Goal: Complete application form

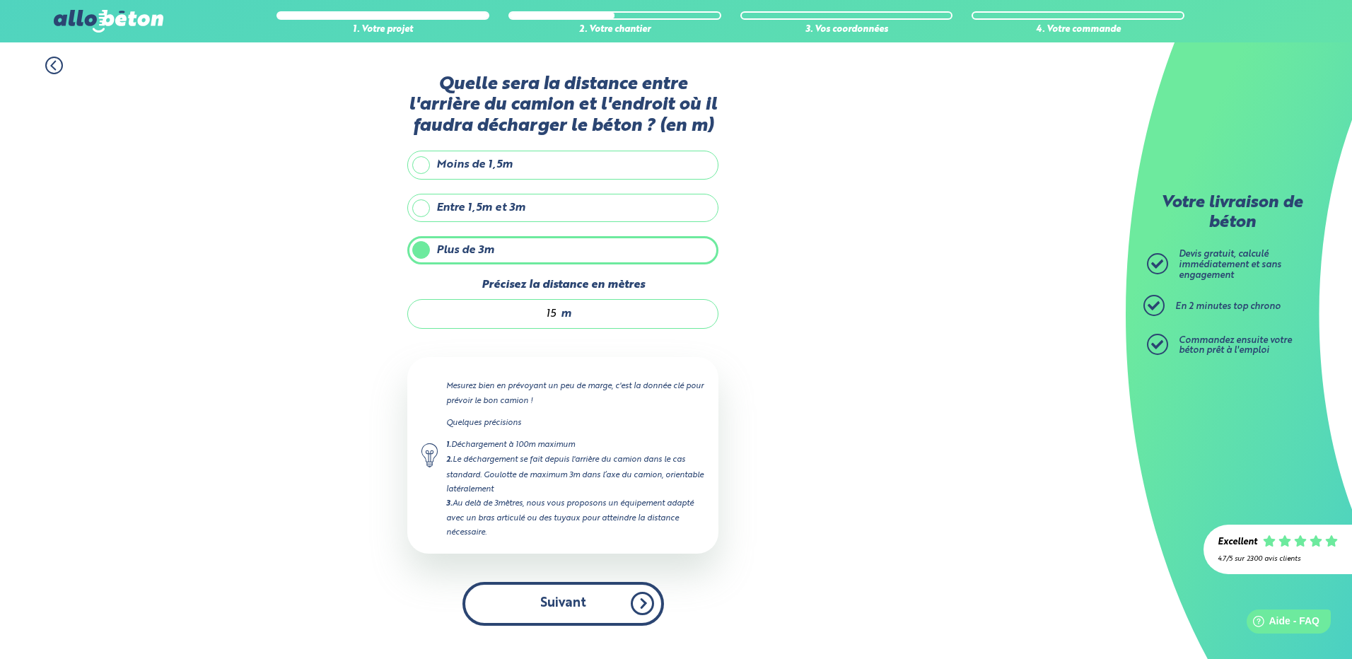
click at [539, 588] on button "Suivant" at bounding box center [563, 603] width 202 height 43
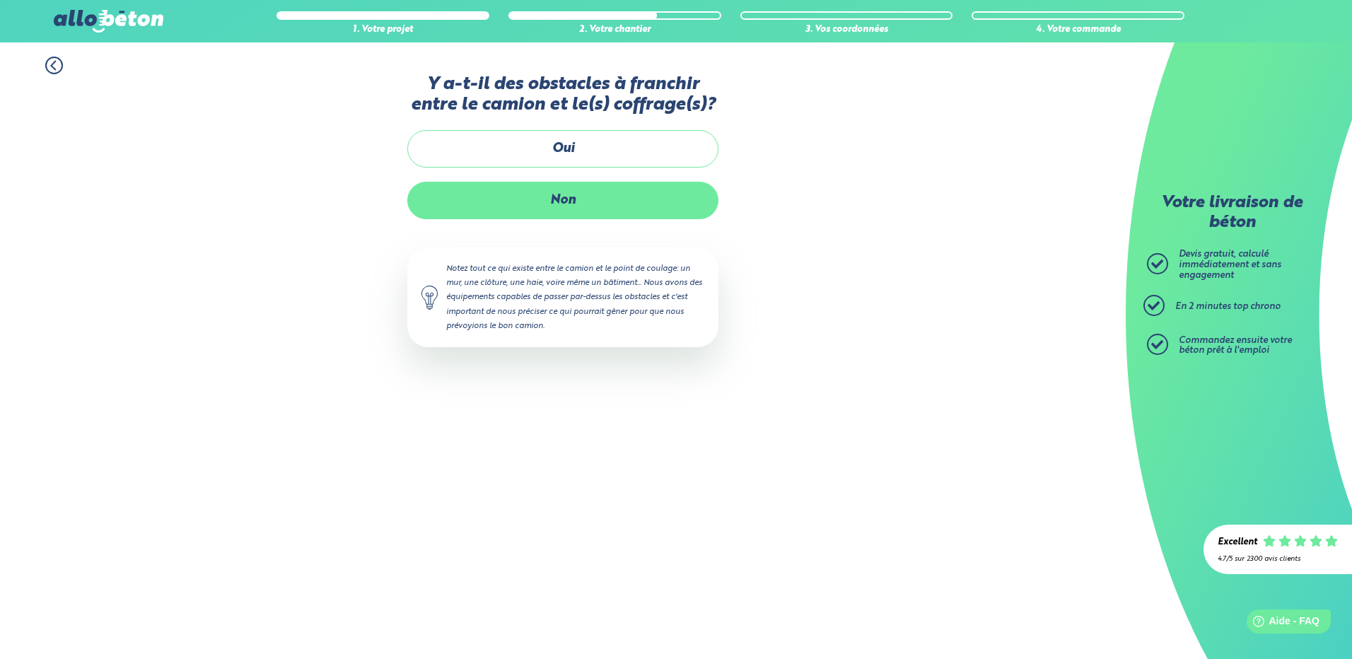
click at [550, 203] on label "Non" at bounding box center [562, 200] width 311 height 37
click at [0, 0] on input "Non" at bounding box center [0, 0] width 0 height 0
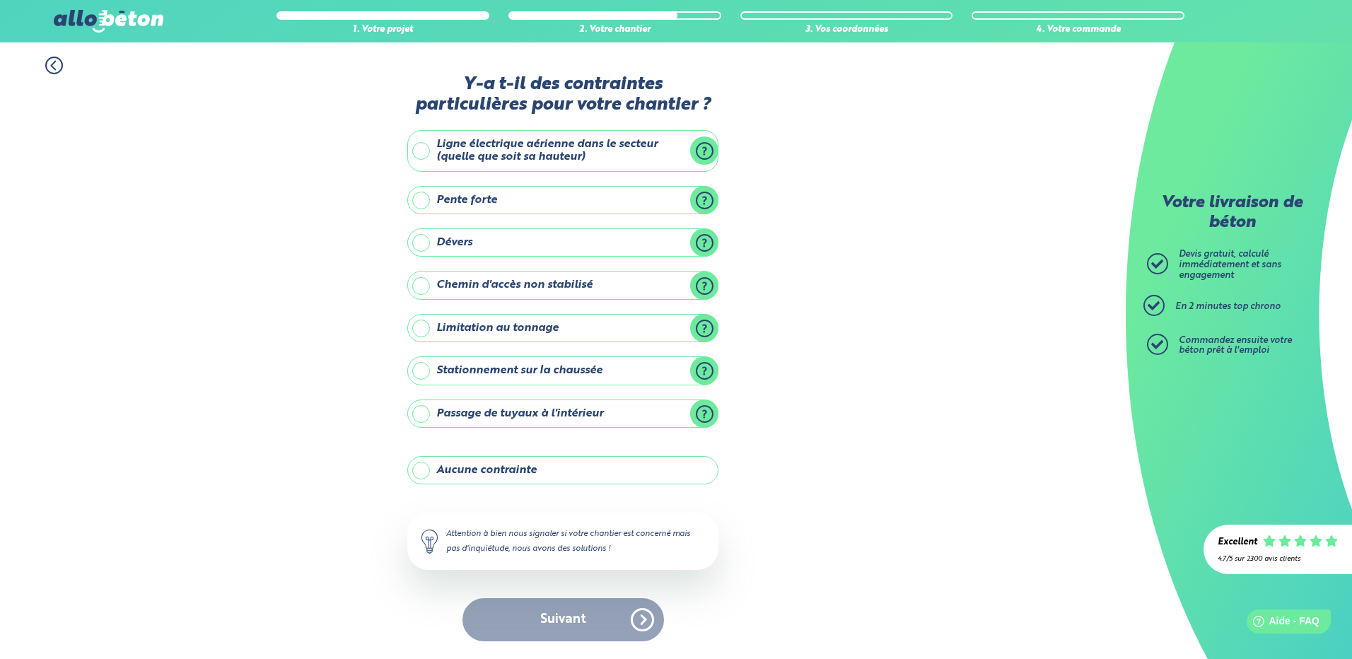
click at [507, 288] on label "Chemin d'accès non stabilisé" at bounding box center [562, 285] width 311 height 28
click at [0, 0] on input "Chemin d'accès non stabilisé" at bounding box center [0, 0] width 0 height 0
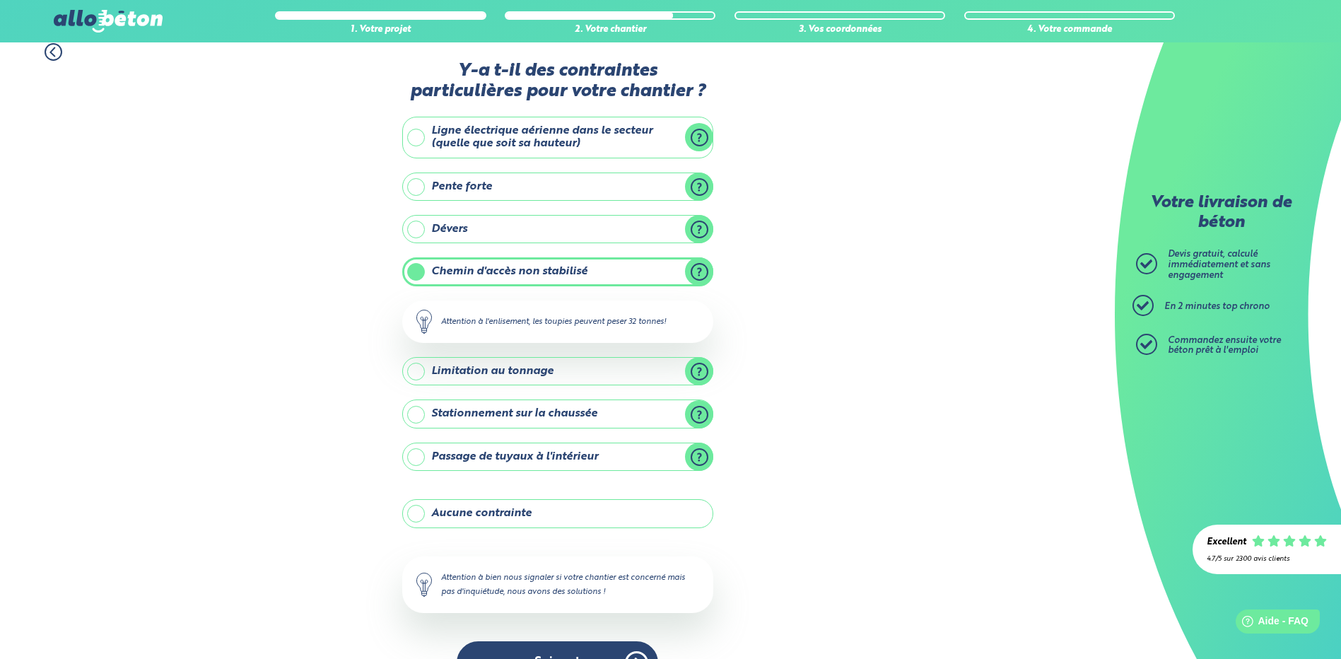
scroll to position [53, 0]
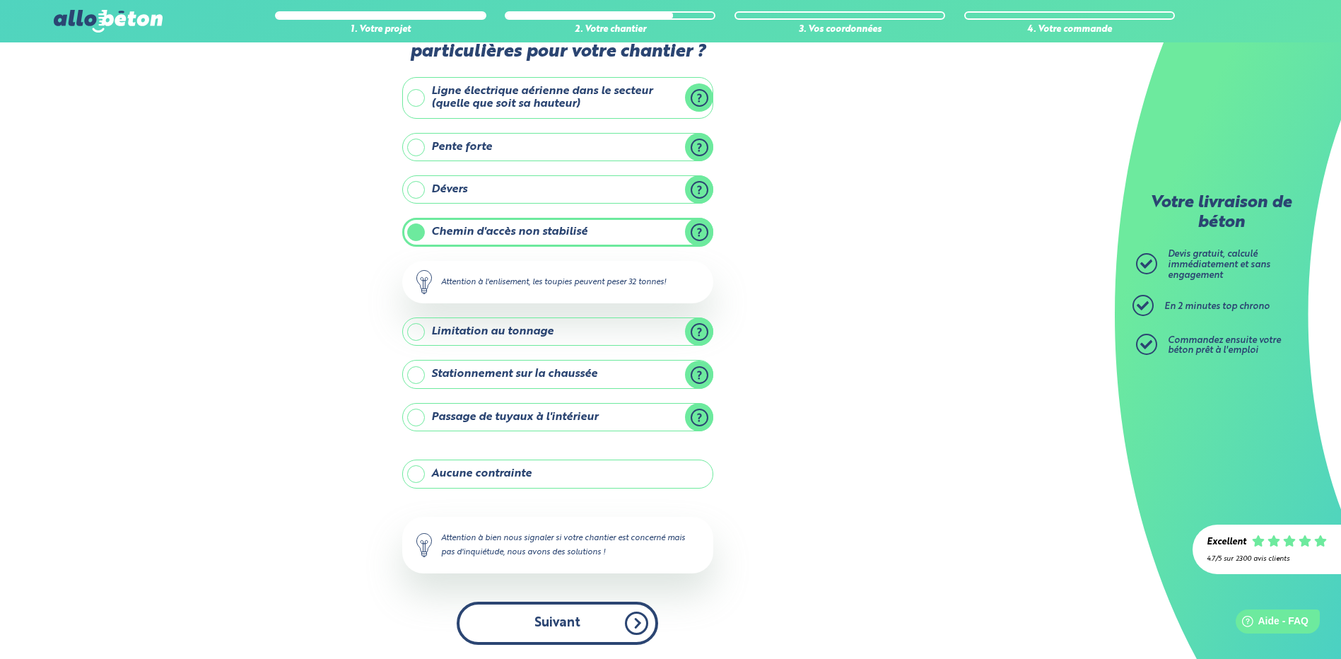
click at [547, 619] on button "Suivant" at bounding box center [558, 623] width 202 height 43
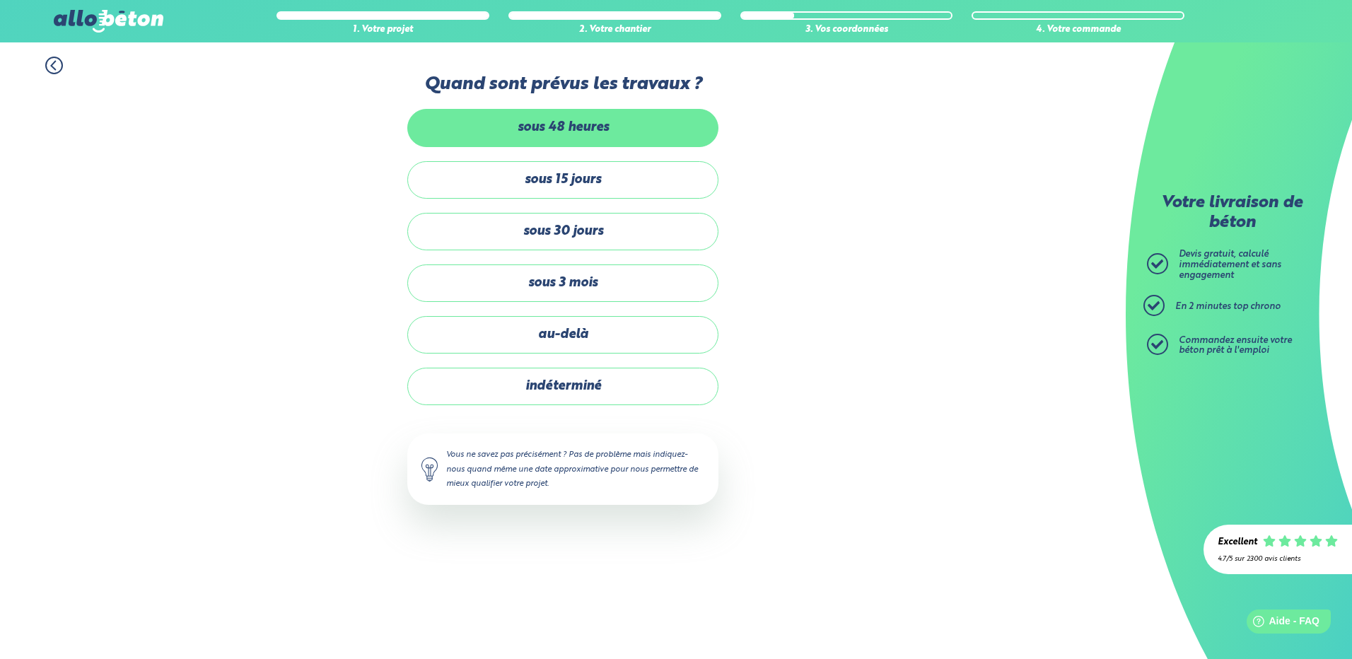
click at [544, 117] on label "sous 48 heures" at bounding box center [562, 127] width 311 height 37
click at [0, 0] on input "sous 48 heures" at bounding box center [0, 0] width 0 height 0
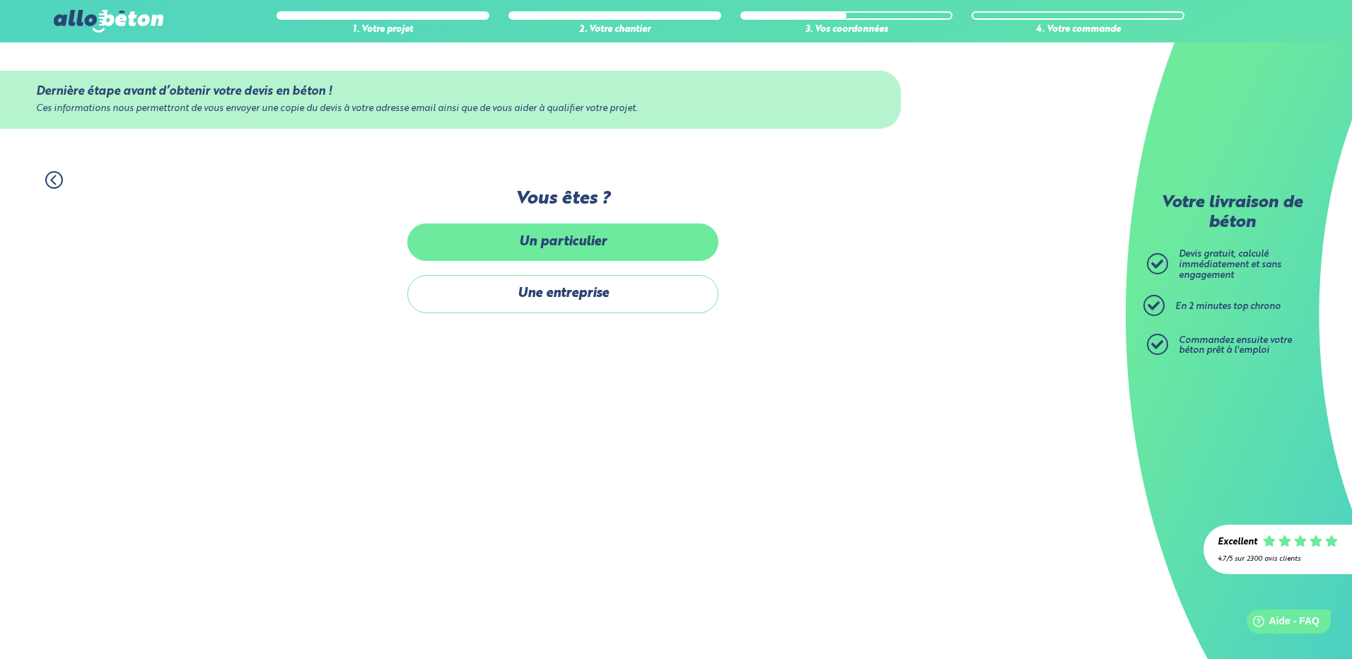
click at [549, 240] on label "Un particulier" at bounding box center [562, 241] width 311 height 37
click at [0, 0] on input "Un particulier" at bounding box center [0, 0] width 0 height 0
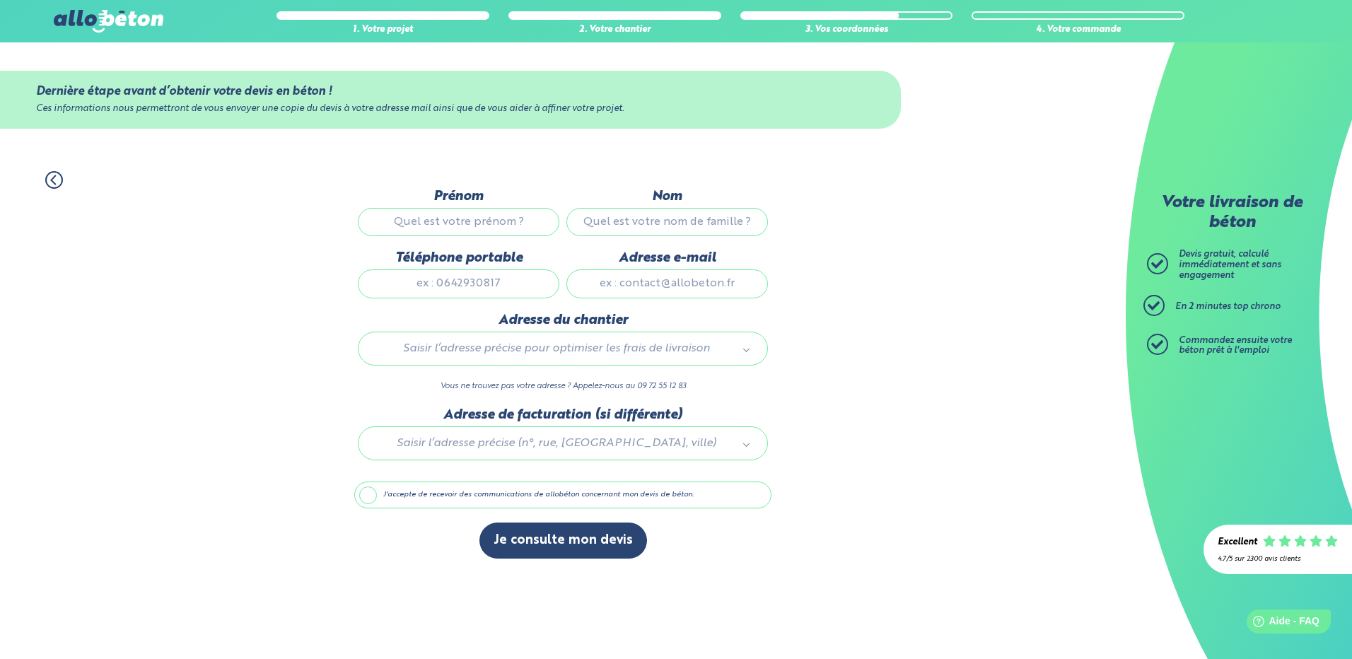
click at [477, 210] on input "Prénom" at bounding box center [459, 222] width 202 height 28
type input "ROMAIN"
type input "CHEREAU"
type input "0668763640"
type input "[EMAIL_ADDRESS][DOMAIN_NAME]"
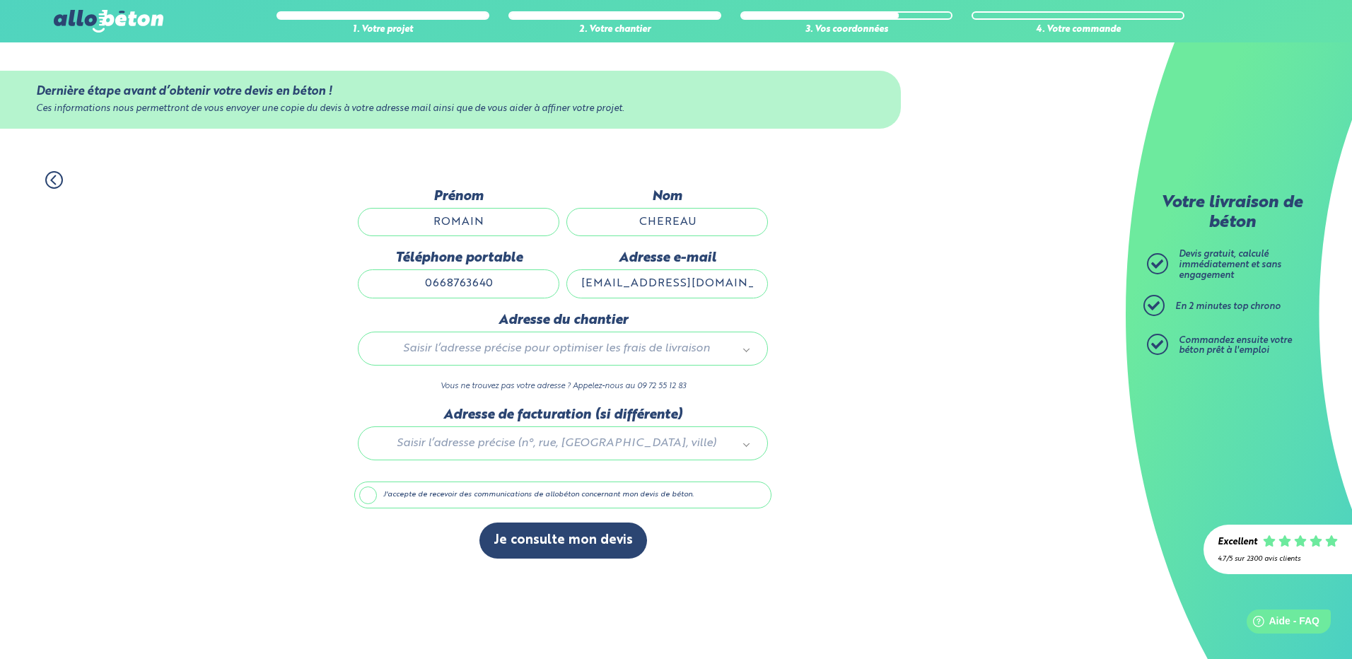
type input "ROUTE NATIONALE 134"
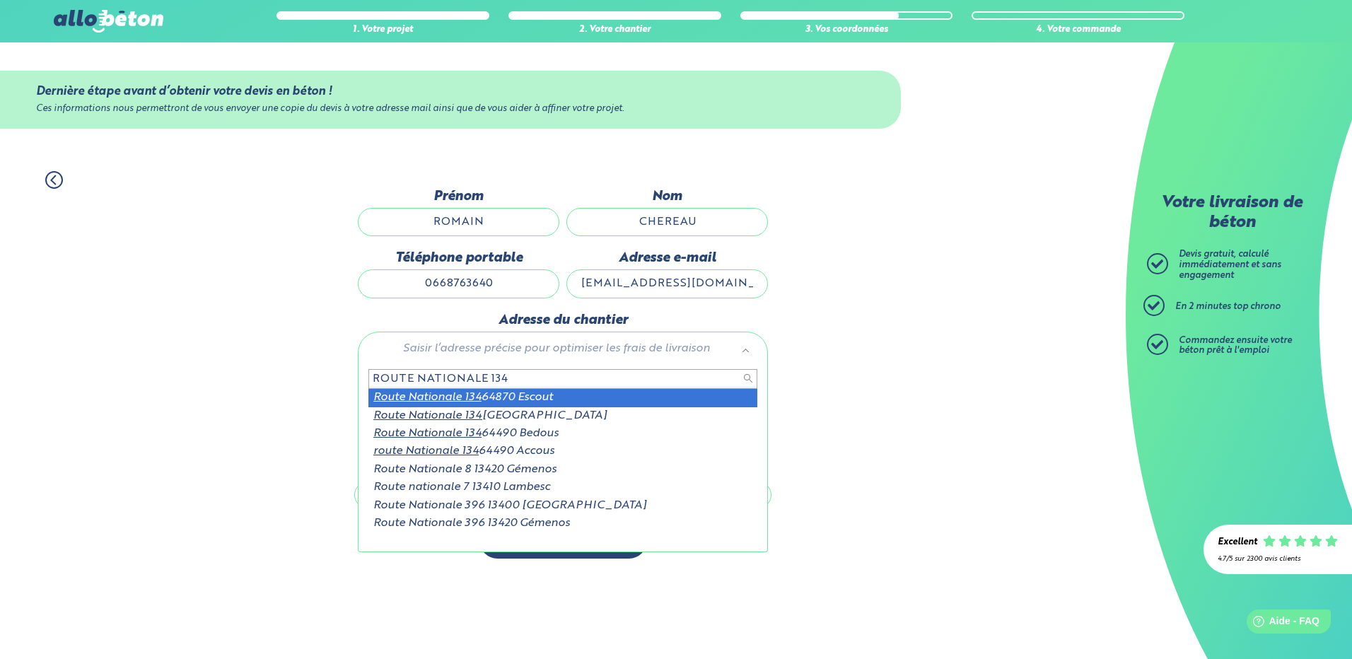
drag, startPoint x: 516, startPoint y: 378, endPoint x: 540, endPoint y: 375, distance: 24.2
click at [540, 375] on input "ROUTE NATIONALE 134" at bounding box center [562, 379] width 389 height 20
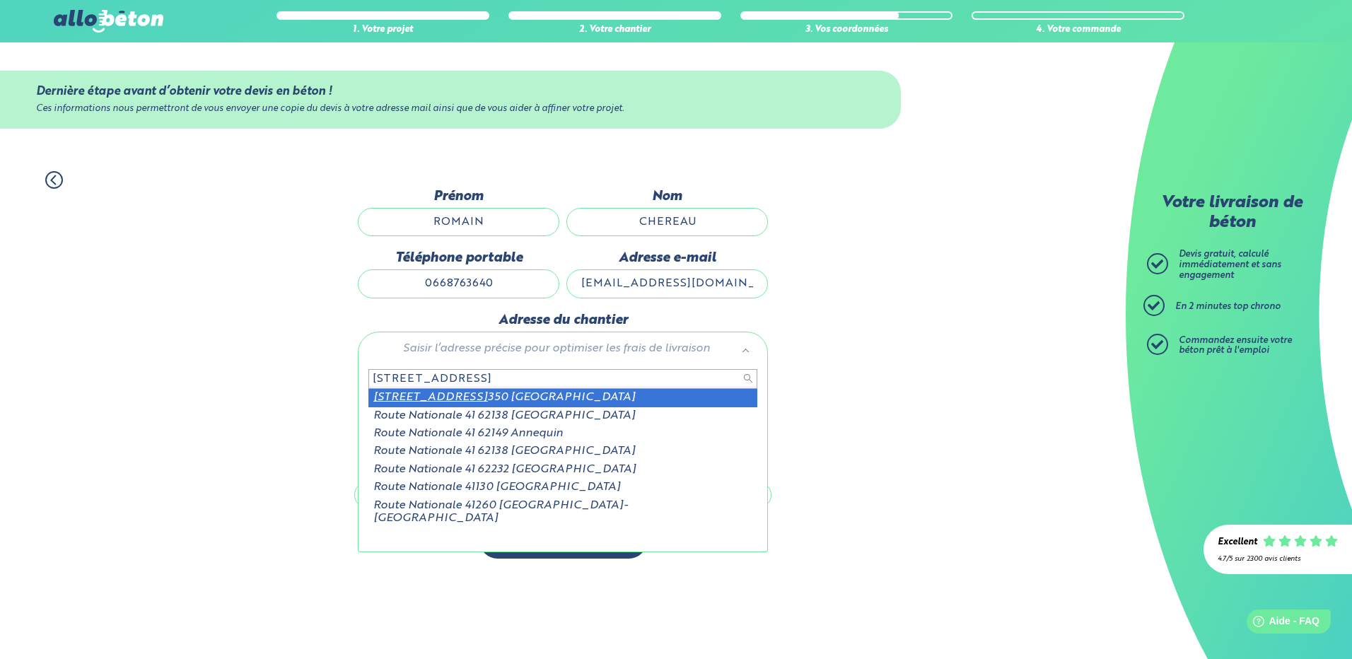
type input "[STREET_ADDRESS]"
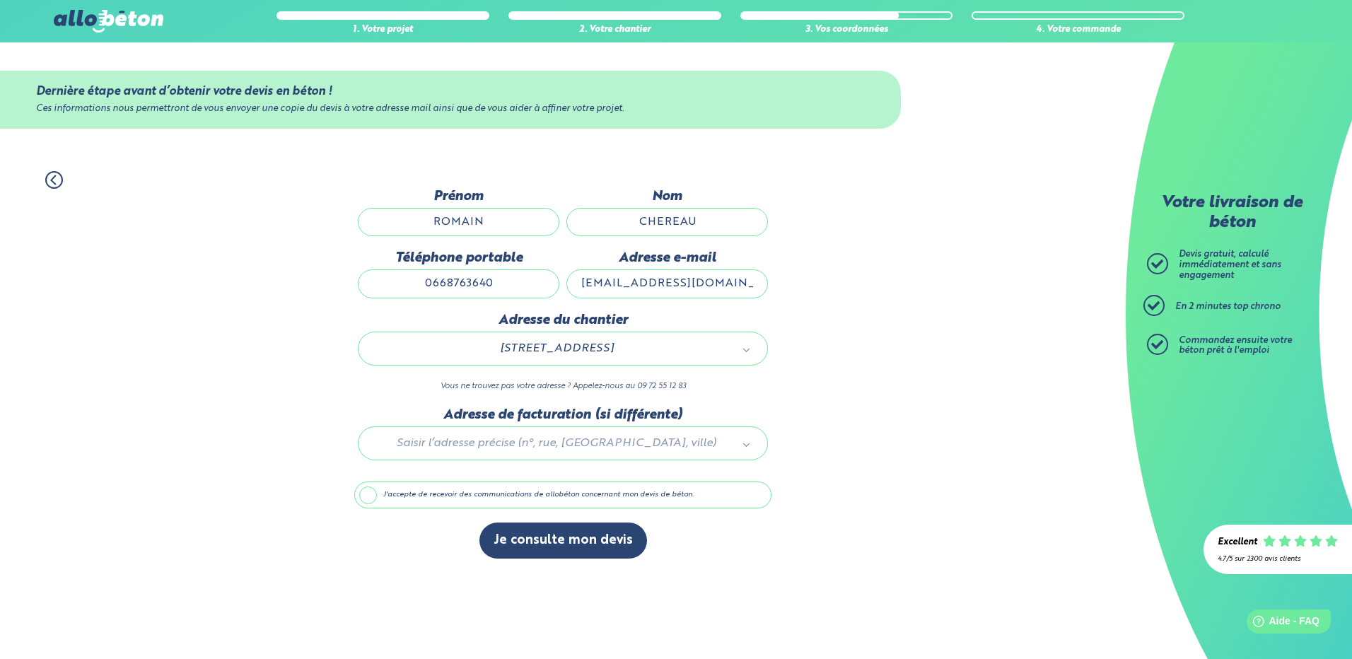
click at [366, 498] on label "J'accepte de recevoir des communications de allobéton concernant mon devis de b…" at bounding box center [562, 495] width 417 height 27
click at [0, 0] on input "J'accepte de recevoir des communications de allobéton concernant mon devis de b…" at bounding box center [0, 0] width 0 height 0
click at [366, 498] on label "J'accepte de recevoir des communications de allobéton concernant mon devis de b…" at bounding box center [562, 495] width 417 height 27
click at [0, 0] on input "J'accepte de recevoir des communications de allobéton concernant mon devis de b…" at bounding box center [0, 0] width 0 height 0
click at [369, 497] on label "J'accepte de recevoir des communications de allobéton concernant mon devis de b…" at bounding box center [562, 495] width 417 height 27
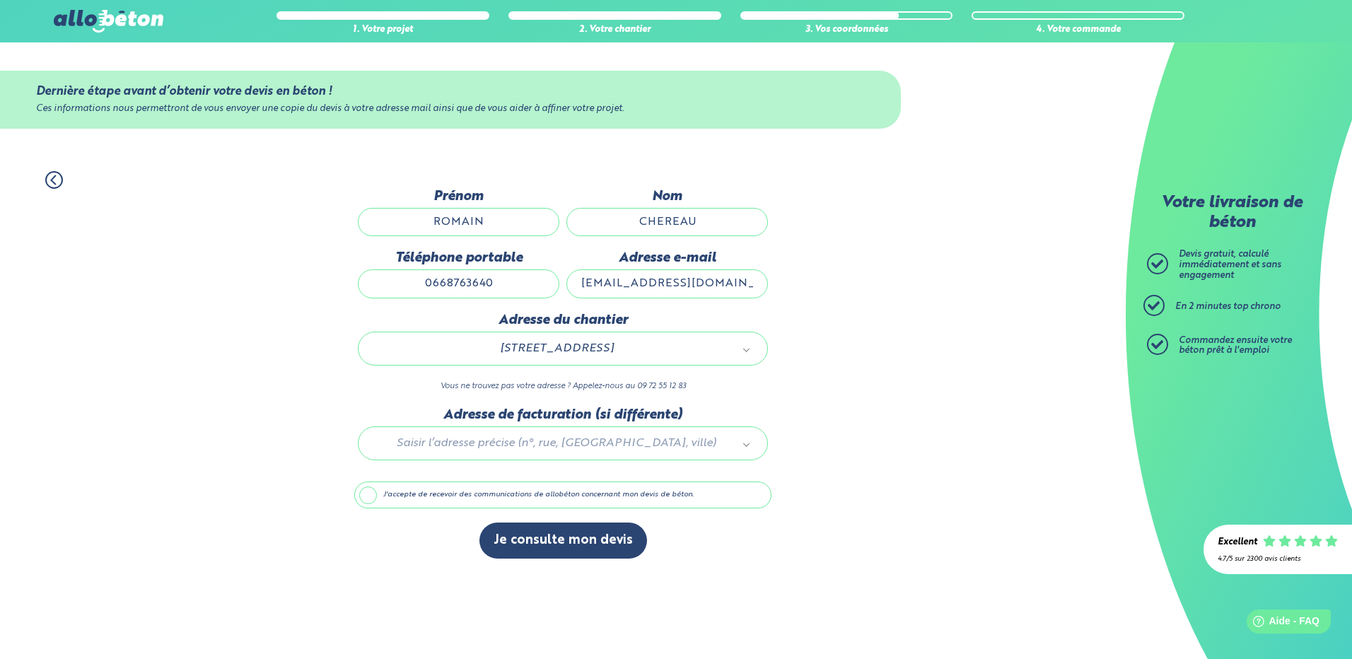
click at [0, 0] on input "J'accepte de recevoir des communications de allobéton concernant mon devis de b…" at bounding box center [0, 0] width 0 height 0
click at [465, 282] on input "0668763640" at bounding box center [459, 283] width 202 height 28
drag, startPoint x: 498, startPoint y: 284, endPoint x: 484, endPoint y: 286, distance: 13.5
click at [484, 286] on input "0668763640" at bounding box center [459, 283] width 202 height 28
type input "0668763641"
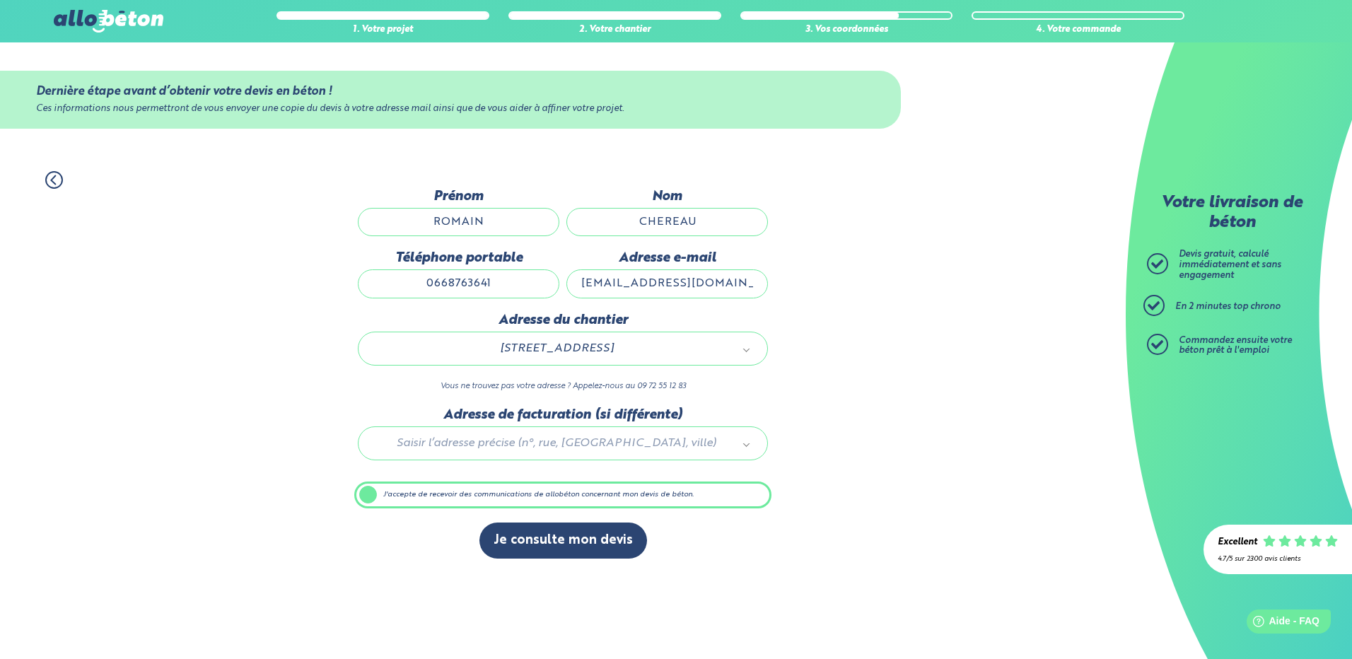
click at [287, 318] on div "1. Votre projet 2. Votre chantier 3. Vos coordonnées 4. Votre commande Dernière…" at bounding box center [563, 365] width 1126 height 416
click at [495, 530] on button "Je consulte mon devis" at bounding box center [563, 541] width 168 height 36
